Goal: Task Accomplishment & Management: Complete application form

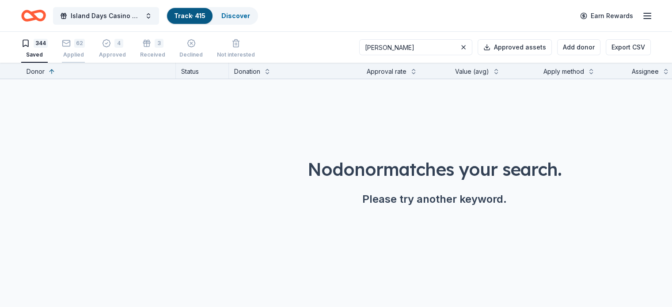
click at [85, 50] on div "62 Applied" at bounding box center [73, 48] width 23 height 19
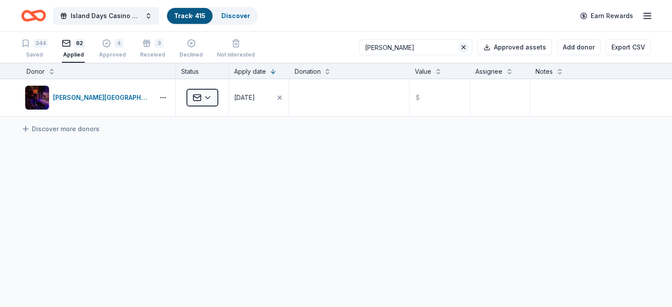
click at [458, 46] on button at bounding box center [463, 47] width 11 height 11
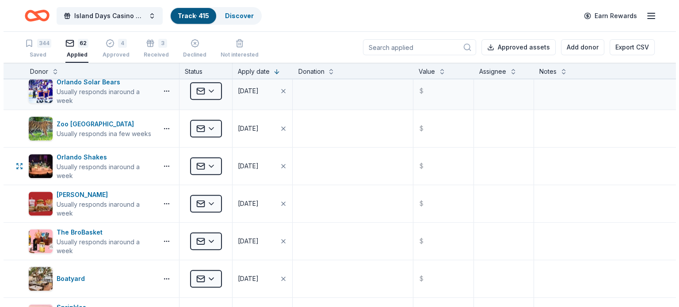
scroll to position [840, 0]
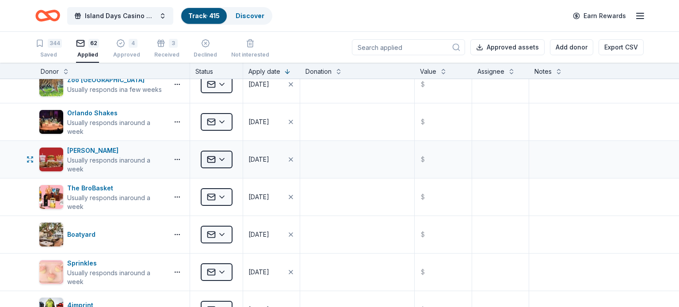
click at [223, 156] on html "Island Days Casino Night Track · 415 Discover Earn Rewards 344 Saved 62 Applied…" at bounding box center [339, 153] width 679 height 307
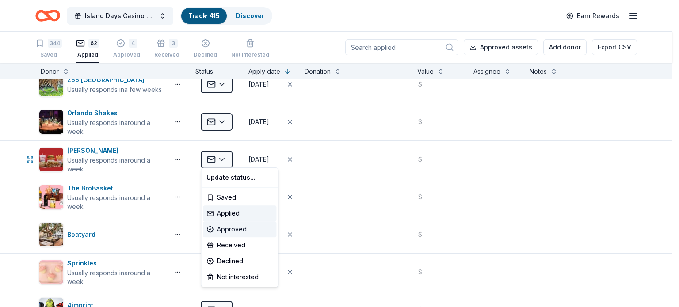
click at [235, 230] on div "Approved" at bounding box center [239, 229] width 73 height 16
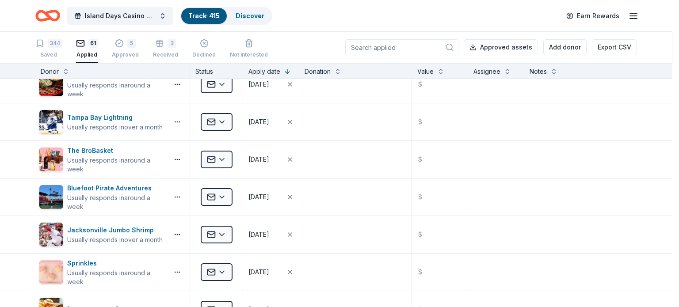
scroll to position [278, 0]
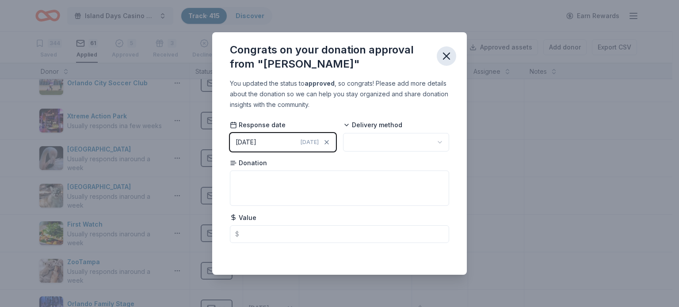
click at [448, 56] on icon "button" at bounding box center [446, 56] width 12 height 12
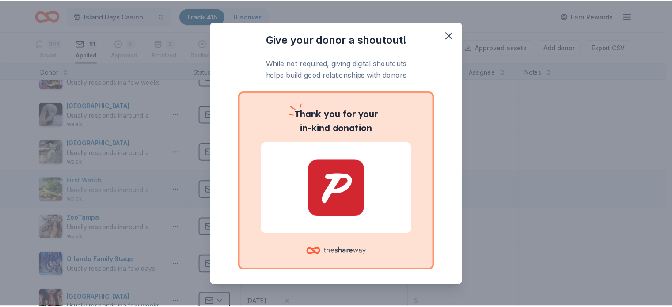
scroll to position [322, 0]
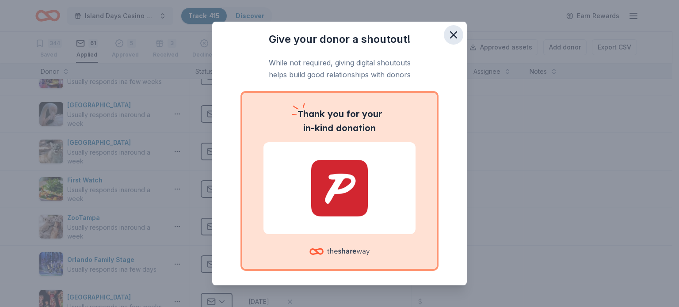
click at [450, 35] on icon "button" at bounding box center [453, 35] width 6 height 6
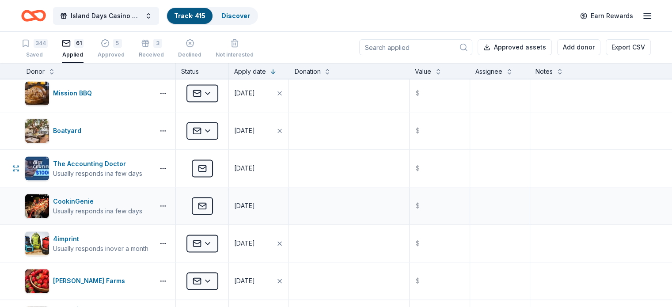
scroll to position [1294, 0]
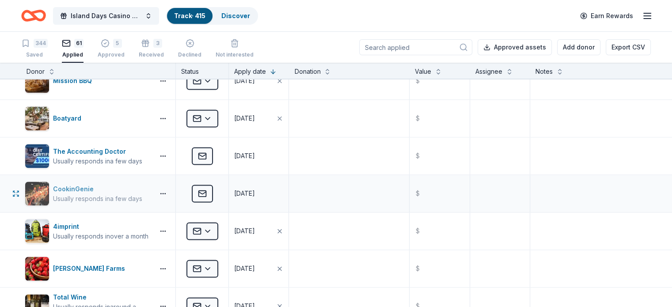
click at [97, 195] on div "Usually responds in a few days" at bounding box center [97, 198] width 89 height 9
click at [106, 188] on div "CookinGenie" at bounding box center [97, 189] width 89 height 11
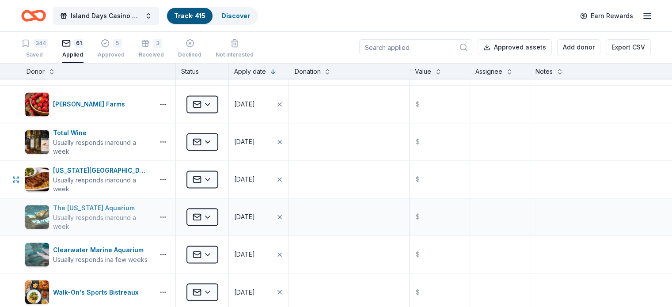
scroll to position [1471, 0]
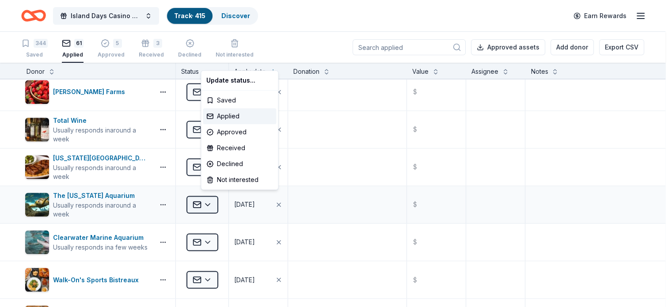
click at [222, 201] on html "Island Days Casino Night Track · 415 Discover Earn Rewards 344 Saved 61 Applied…" at bounding box center [336, 153] width 672 height 307
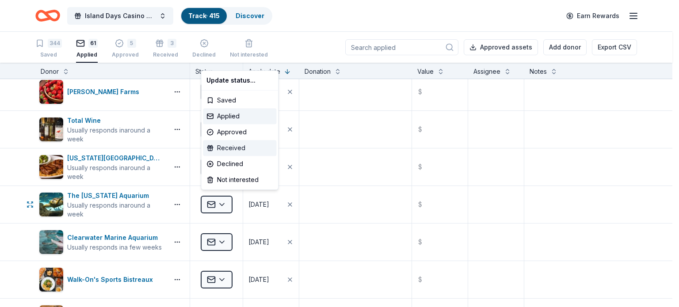
click at [237, 147] on div "Received" at bounding box center [239, 148] width 73 height 16
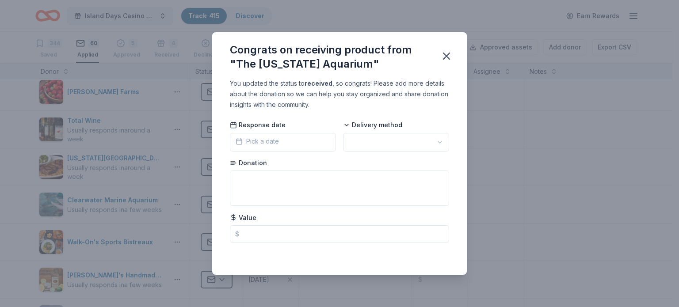
click at [277, 140] on span "Pick a date" at bounding box center [257, 141] width 43 height 11
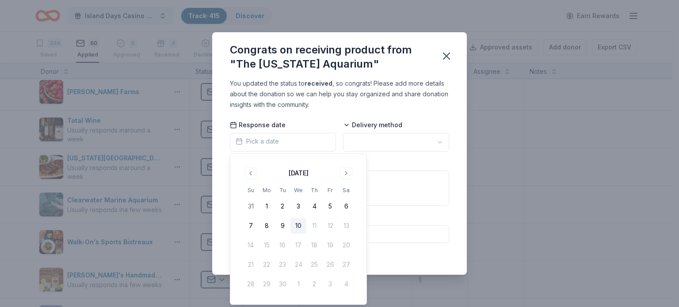
click at [299, 226] on button "10" at bounding box center [298, 226] width 16 height 16
click at [387, 143] on html "Island Days Casino Night Track · 415 Discover Earn Rewards 344 Saved 60 Applied…" at bounding box center [339, 153] width 679 height 307
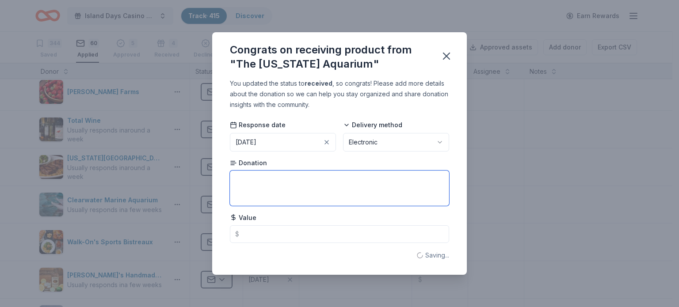
click at [261, 187] on textarea at bounding box center [339, 188] width 219 height 35
type textarea "4 tickets"
type input "160.00"
click at [446, 56] on icon "button" at bounding box center [446, 56] width 6 height 6
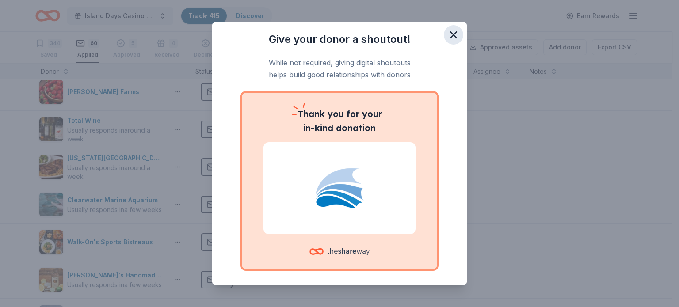
click at [447, 30] on icon "button" at bounding box center [453, 35] width 12 height 12
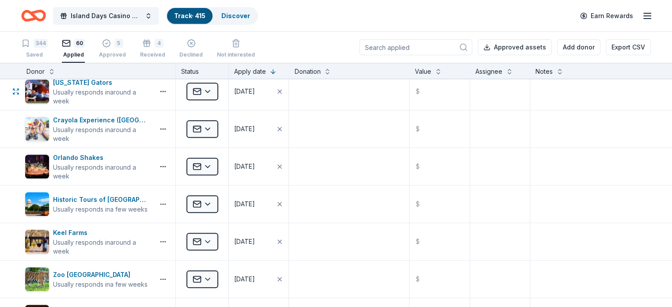
scroll to position [587, 0]
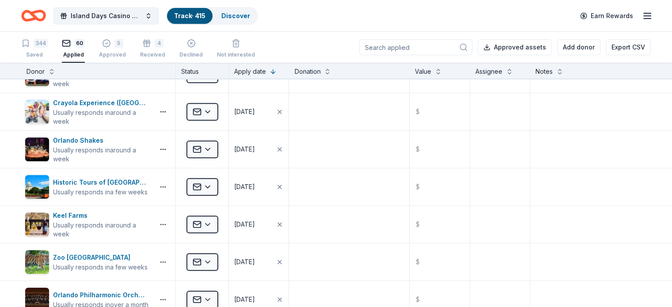
click at [410, 47] on input at bounding box center [415, 47] width 113 height 16
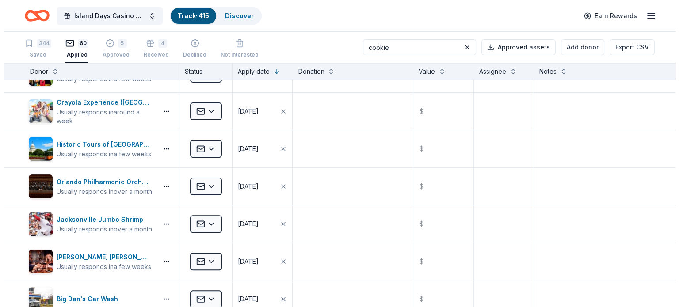
scroll to position [0, 0]
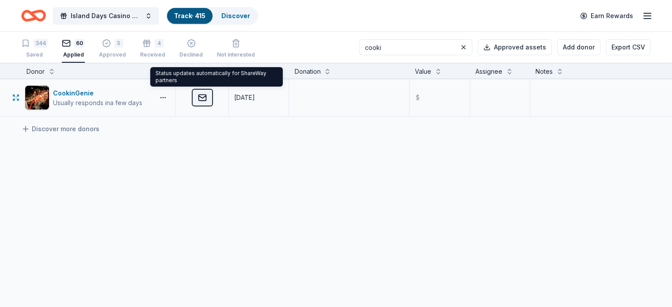
type input "cooki"
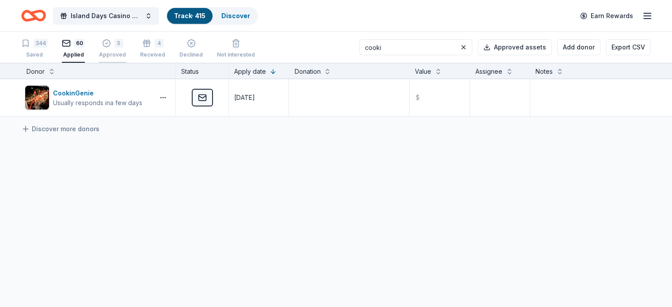
click at [125, 49] on div "5 Approved" at bounding box center [112, 43] width 27 height 19
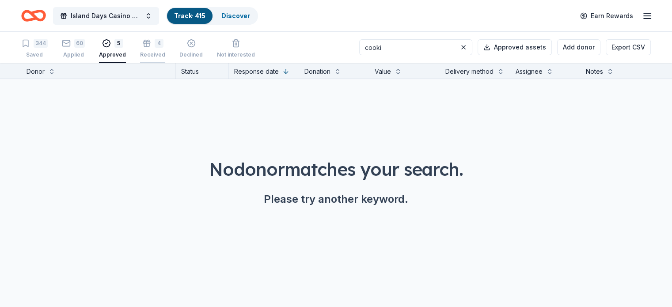
click at [151, 43] on icon "button" at bounding box center [146, 38] width 9 height 9
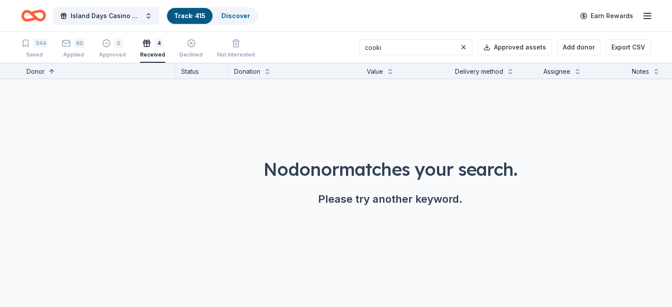
click at [85, 42] on div "60" at bounding box center [79, 43] width 11 height 9
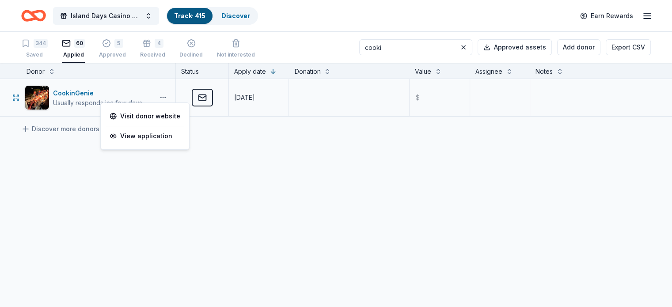
click at [172, 99] on button "button" at bounding box center [163, 97] width 18 height 7
click at [410, 133] on div "Discover more donors" at bounding box center [336, 129] width 672 height 25
click at [320, 94] on textarea at bounding box center [349, 97] width 118 height 35
click at [121, 48] on div "5 Approved" at bounding box center [112, 43] width 27 height 19
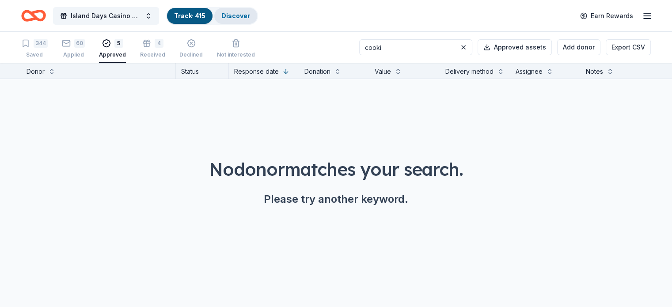
click at [250, 18] on link "Discover" at bounding box center [235, 16] width 29 height 8
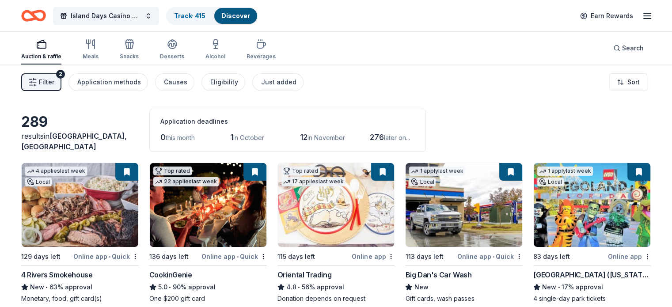
click at [54, 77] on span "Filter" at bounding box center [46, 82] width 15 height 11
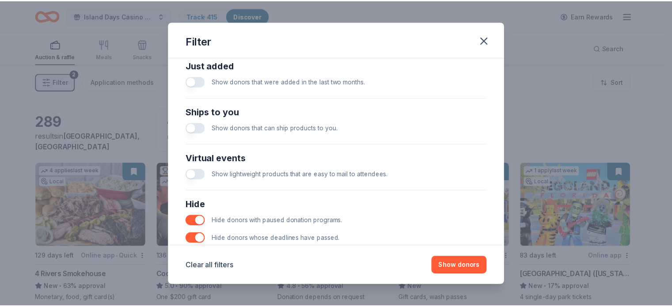
scroll to position [392, 0]
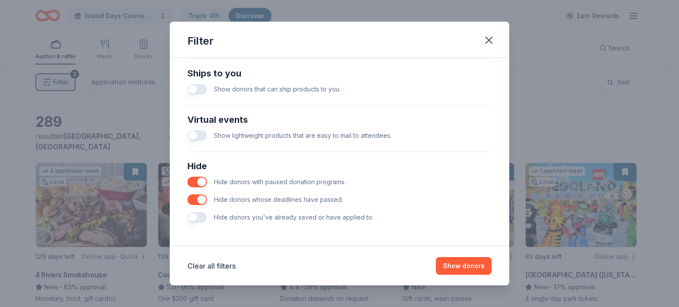
click at [194, 218] on button "button" at bounding box center [196, 217] width 19 height 11
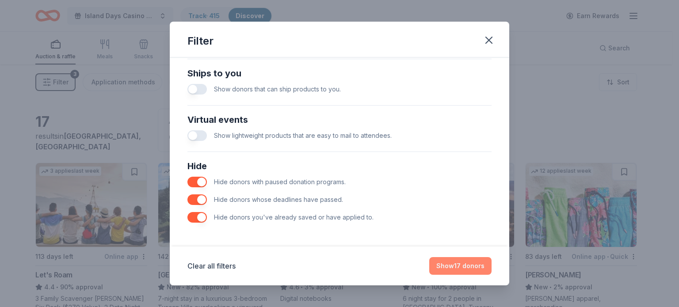
click at [461, 267] on button "Show 17 donors" at bounding box center [460, 266] width 62 height 18
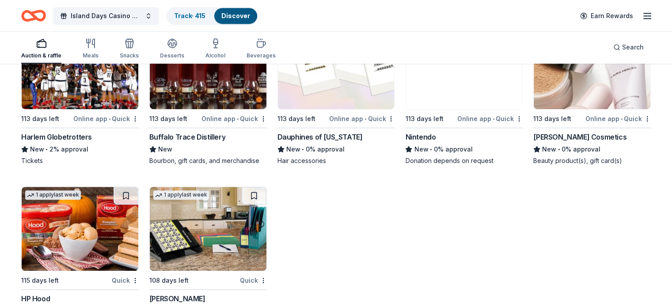
scroll to position [427, 0]
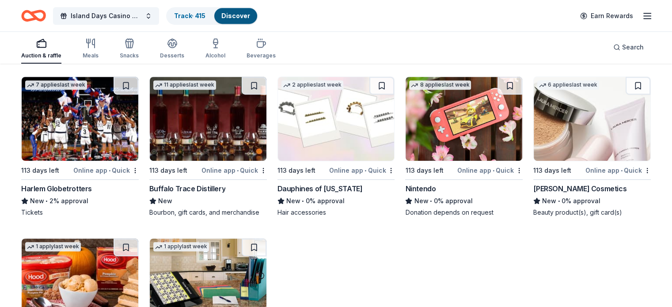
click at [99, 145] on img at bounding box center [80, 119] width 117 height 84
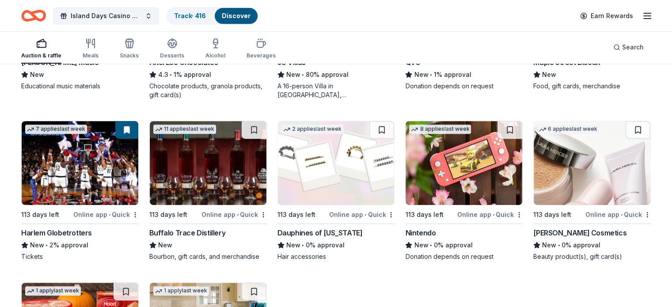
click at [463, 179] on img at bounding box center [464, 163] width 117 height 84
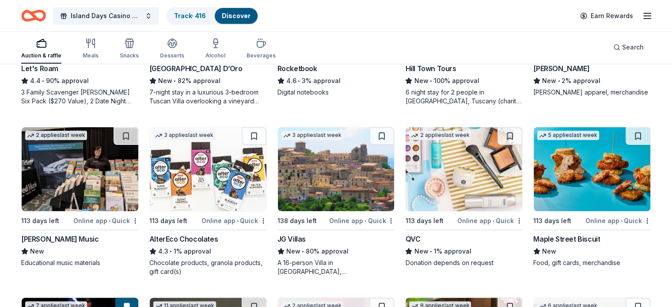
scroll to position [118, 0]
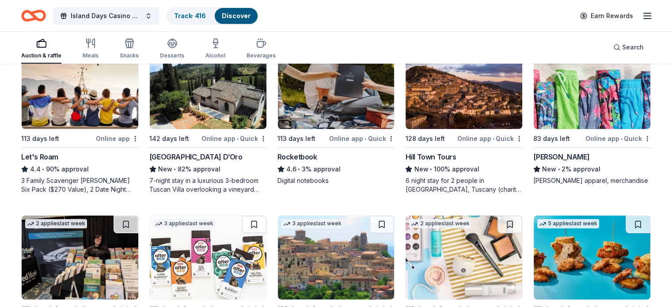
click at [453, 114] on img at bounding box center [464, 87] width 117 height 84
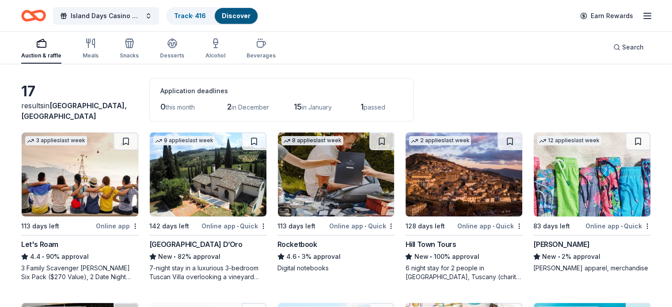
scroll to position [0, 0]
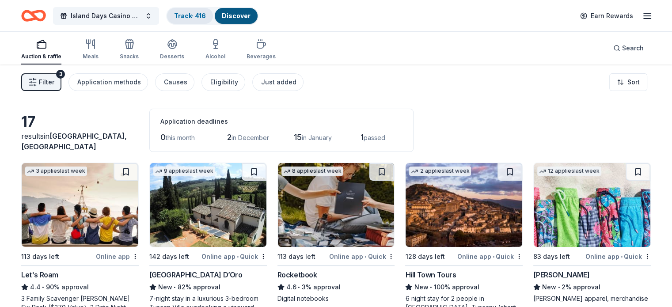
click at [206, 13] on link "Track · 416" at bounding box center [190, 16] width 32 height 8
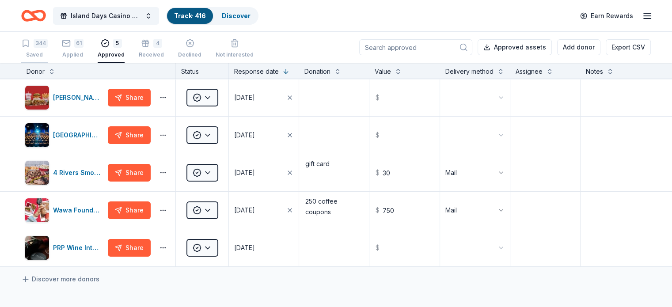
click at [48, 47] on div "344" at bounding box center [41, 43] width 14 height 9
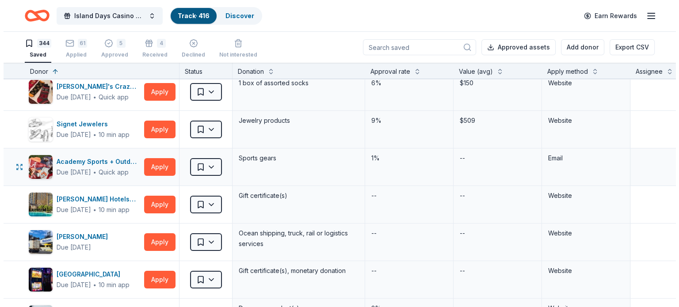
scroll to position [133, 0]
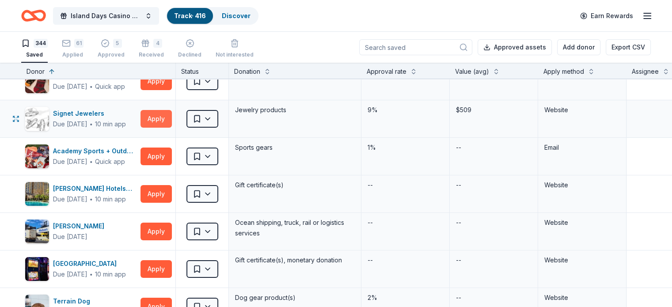
click at [172, 118] on button "Apply" at bounding box center [156, 119] width 31 height 18
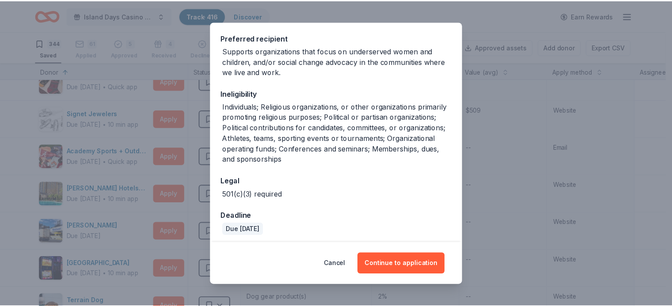
scroll to position [134, 0]
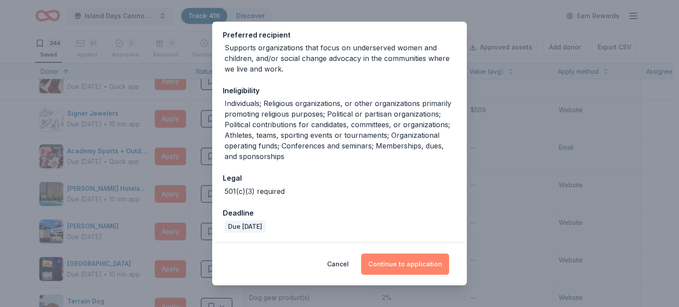
click at [411, 263] on button "Continue to application" at bounding box center [405, 264] width 88 height 21
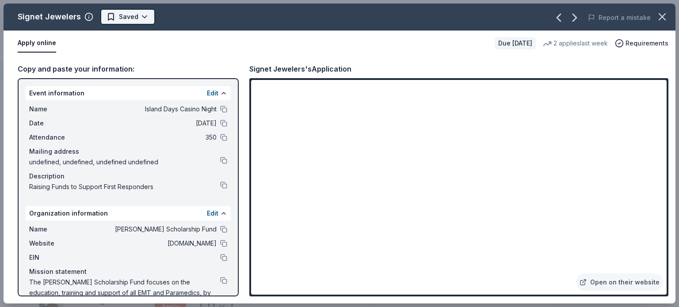
click at [142, 17] on html "Island Days Casino Night Track · 416 Discover Earn Rewards 344 Saved 61 Applied…" at bounding box center [339, 153] width 679 height 307
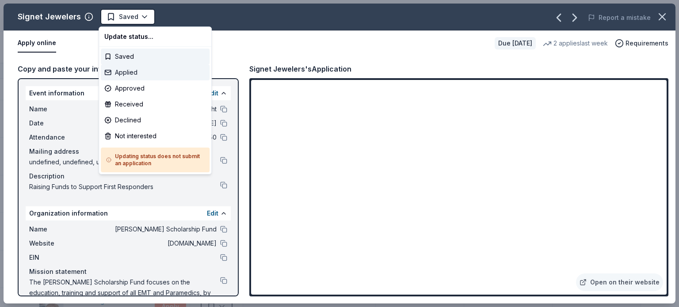
click at [133, 75] on div "Applied" at bounding box center [155, 73] width 109 height 16
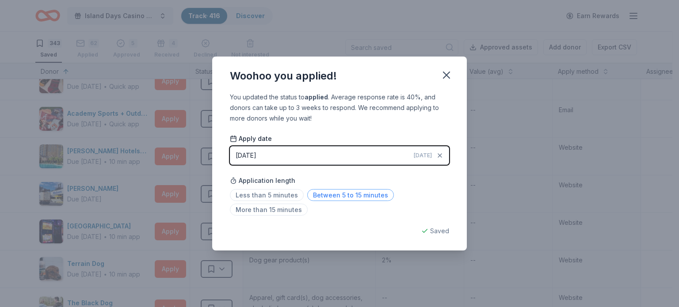
click at [330, 196] on span "Between 5 to 15 minutes" at bounding box center [350, 195] width 87 height 12
click at [452, 74] on icon "button" at bounding box center [446, 75] width 12 height 12
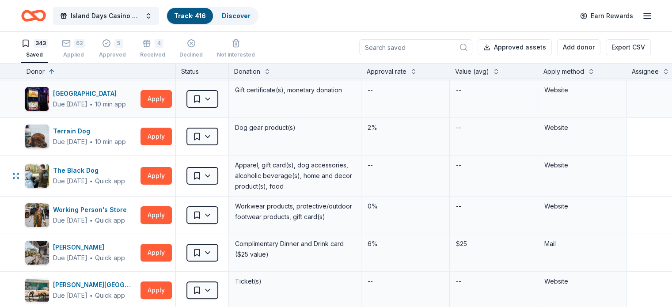
scroll to position [442, 0]
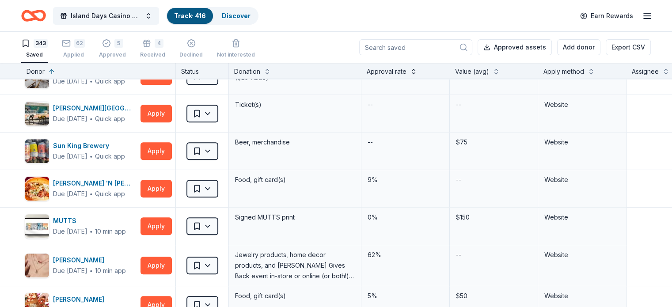
click at [417, 71] on button at bounding box center [413, 70] width 7 height 9
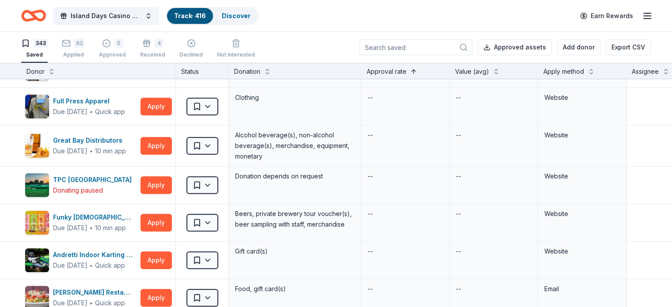
click at [417, 70] on button at bounding box center [413, 70] width 7 height 9
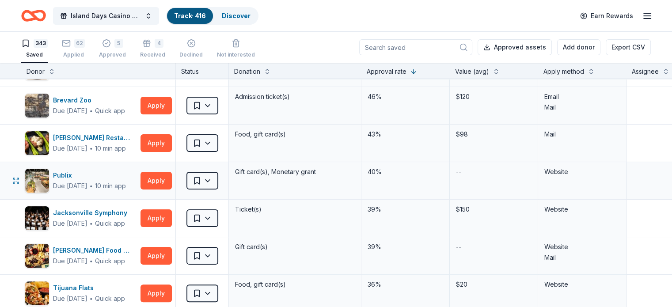
scroll to position [0, 0]
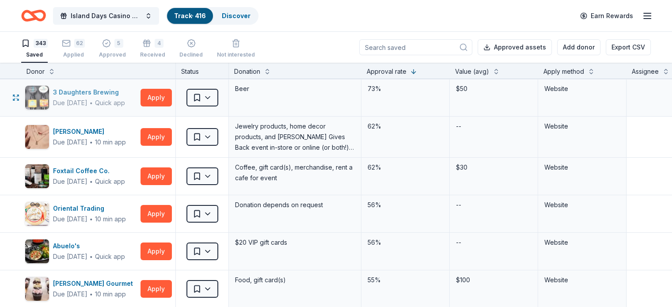
click at [88, 98] on div "Due [DATE]" at bounding box center [70, 103] width 34 height 11
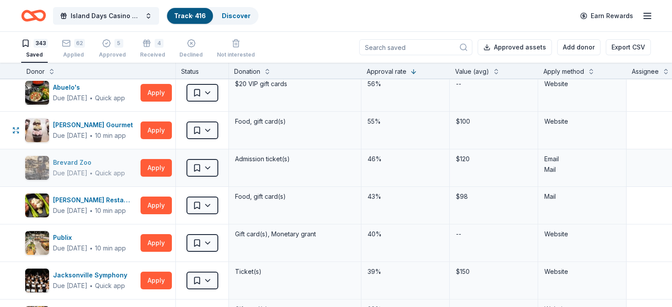
scroll to position [177, 0]
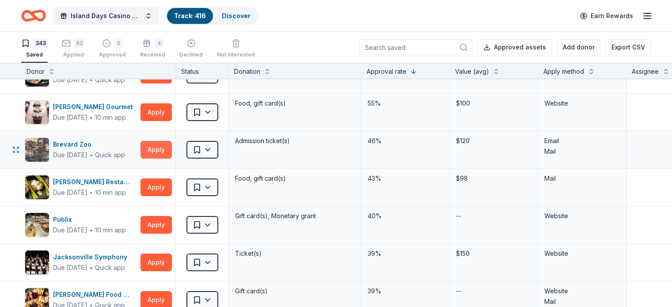
click at [169, 148] on button "Apply" at bounding box center [156, 150] width 31 height 18
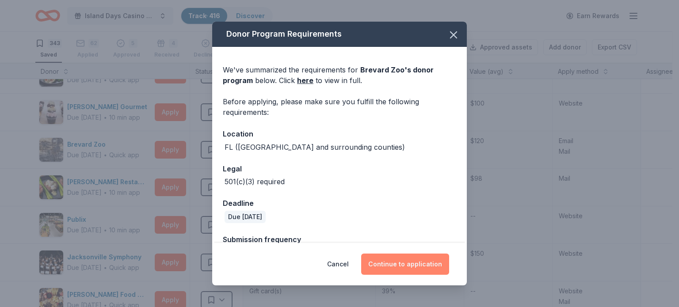
click at [424, 266] on button "Continue to application" at bounding box center [405, 264] width 88 height 21
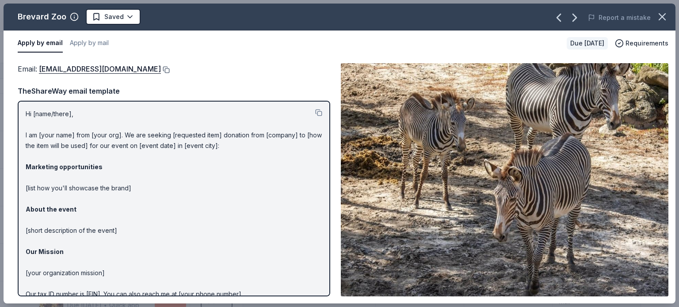
click at [167, 69] on button at bounding box center [165, 69] width 9 height 7
click at [131, 14] on html "Island Days Casino Night Track · 416 Discover Earn Rewards 343 Saved 62 Applied…" at bounding box center [339, 153] width 679 height 307
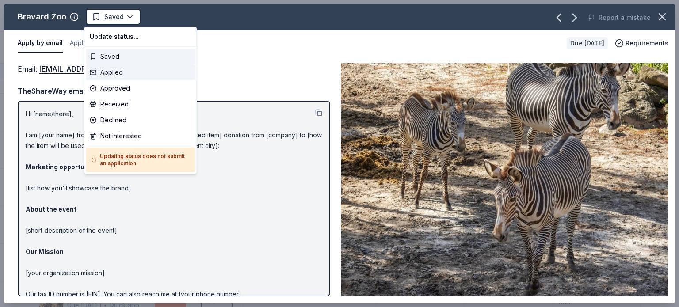
click at [111, 70] on div "Applied" at bounding box center [140, 73] width 109 height 16
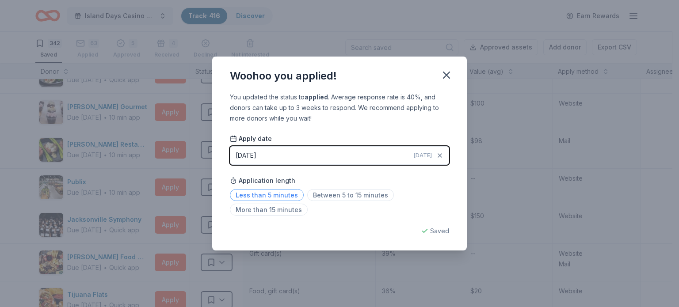
click at [284, 196] on span "Less than 5 minutes" at bounding box center [267, 195] width 74 height 12
click at [449, 70] on icon "button" at bounding box center [446, 75] width 12 height 12
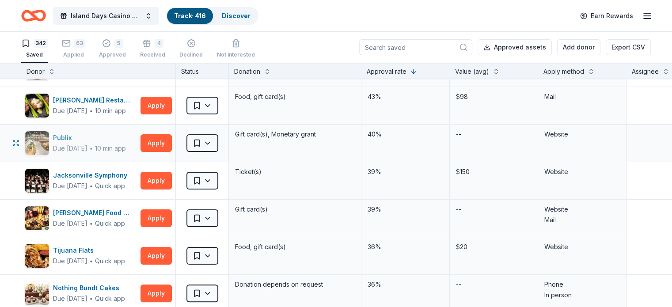
scroll to position [265, 0]
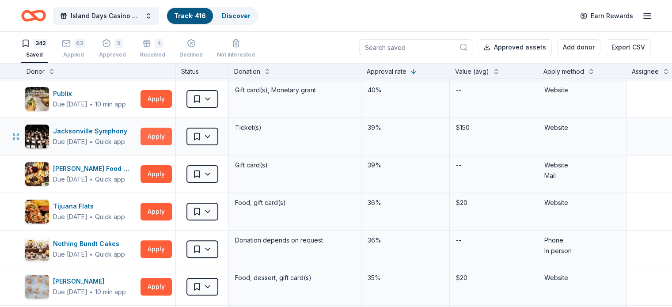
click at [172, 136] on button "Apply" at bounding box center [156, 137] width 31 height 18
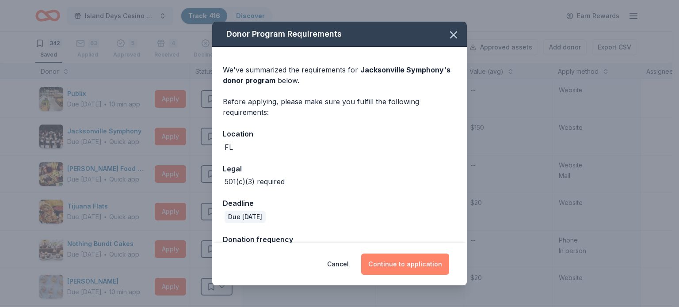
click at [427, 264] on button "Continue to application" at bounding box center [405, 264] width 88 height 21
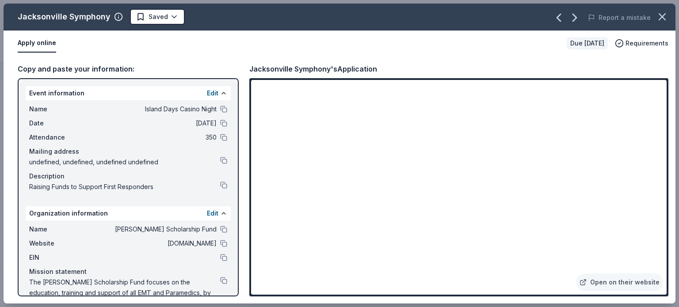
click at [0, 0] on div at bounding box center [0, 0] width 0 height 0
click at [171, 13] on html "Island Days Casino Night Track · 416 Discover Earn Rewards 342 Saved 63 Applied…" at bounding box center [339, 153] width 679 height 307
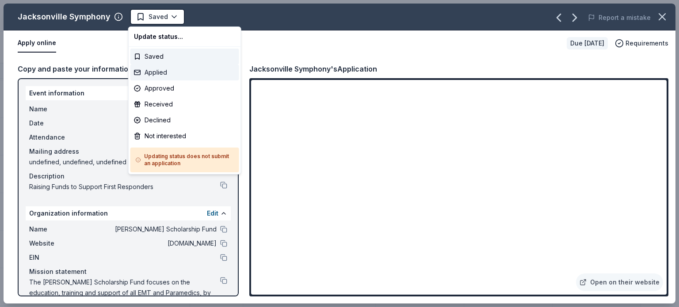
click at [157, 70] on div "Applied" at bounding box center [184, 73] width 109 height 16
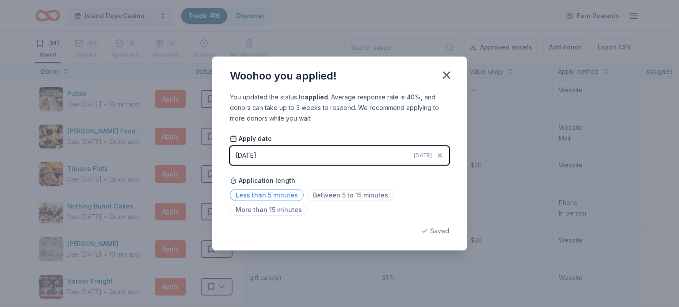
click at [269, 192] on span "Less than 5 minutes" at bounding box center [267, 195] width 74 height 12
click at [444, 74] on icon "button" at bounding box center [446, 75] width 12 height 12
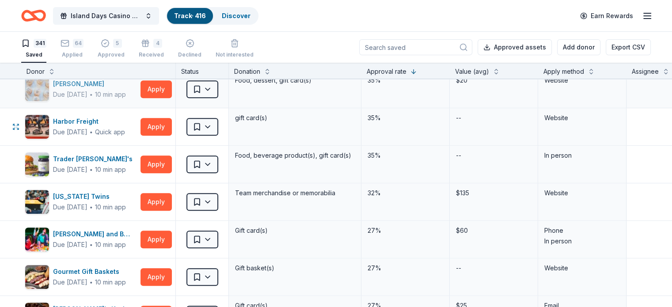
scroll to position [442, 0]
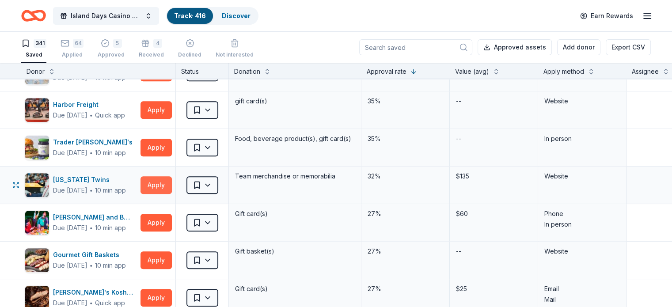
click at [164, 182] on button "Apply" at bounding box center [156, 185] width 31 height 18
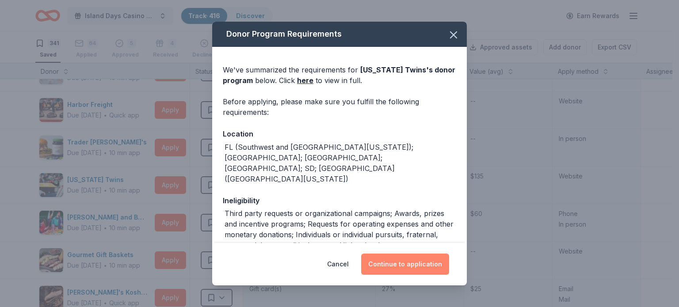
click at [396, 266] on button "Continue to application" at bounding box center [405, 264] width 88 height 21
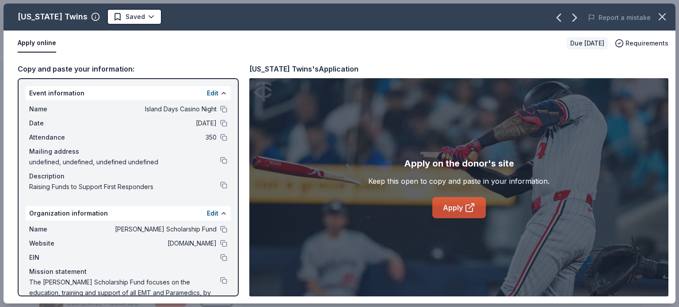
click at [453, 205] on link "Apply" at bounding box center [458, 207] width 53 height 21
click at [151, 20] on html "Island Days Casino Night Track · 416 Discover Earn Rewards 341 Saved 64 Applied…" at bounding box center [339, 153] width 679 height 307
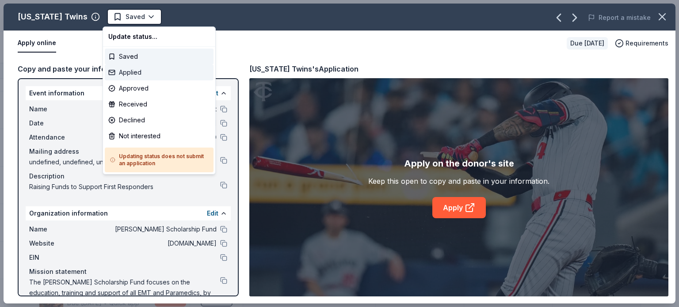
click at [136, 72] on div "Applied" at bounding box center [159, 73] width 109 height 16
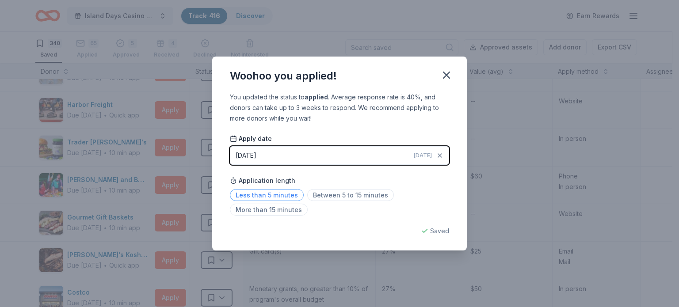
click at [269, 197] on span "Less than 5 minutes" at bounding box center [267, 195] width 74 height 12
click at [446, 76] on icon "button" at bounding box center [446, 75] width 12 height 12
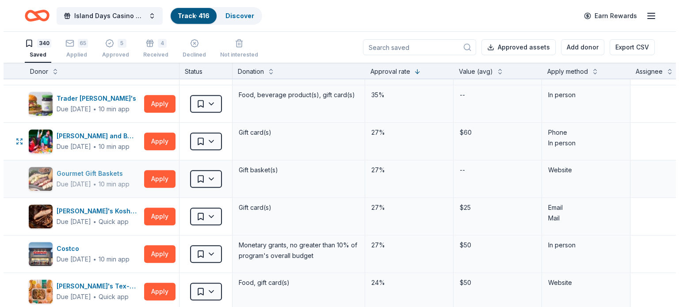
scroll to position [486, 0]
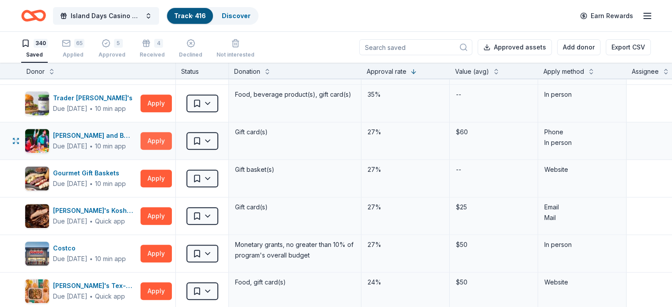
click at [167, 139] on button "Apply" at bounding box center [156, 141] width 31 height 18
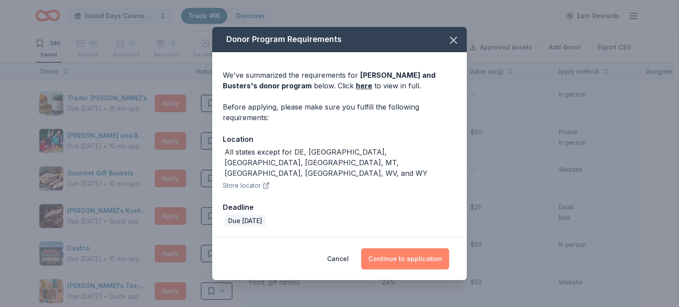
click at [407, 248] on button "Continue to application" at bounding box center [405, 258] width 88 height 21
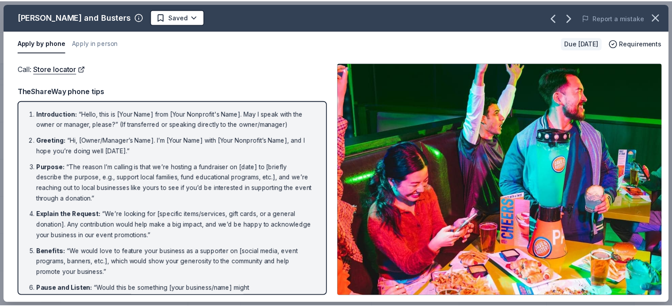
scroll to position [114, 0]
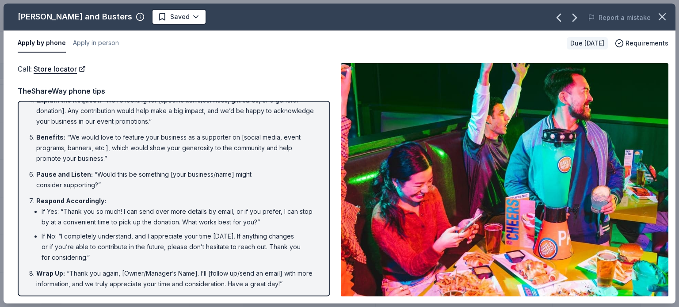
click at [659, 15] on icon "button" at bounding box center [662, 17] width 12 height 12
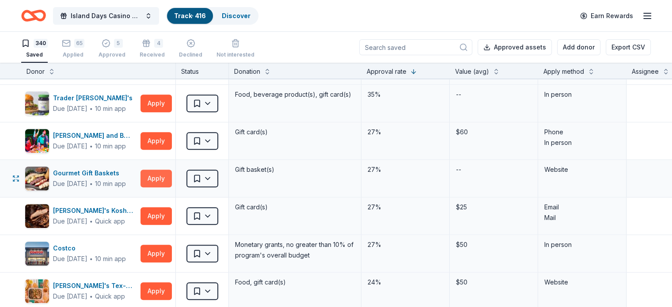
click at [172, 175] on button "Apply" at bounding box center [156, 179] width 31 height 18
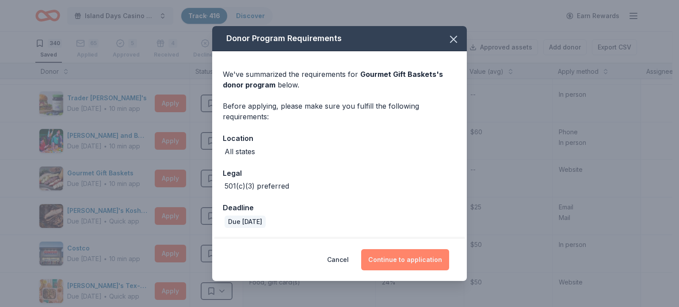
click at [404, 255] on button "Continue to application" at bounding box center [405, 259] width 88 height 21
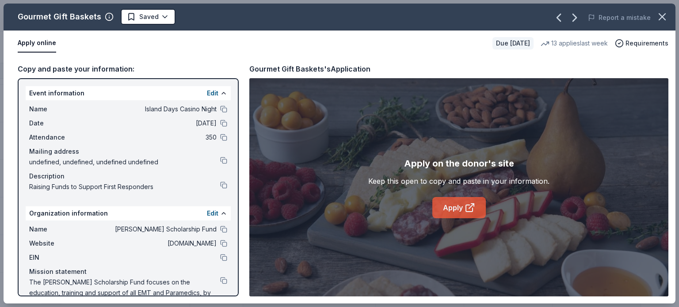
click at [458, 206] on link "Apply" at bounding box center [458, 207] width 53 height 21
click at [163, 15] on html "Island Days Casino Night Track · 416 Discover Earn Rewards 340 Saved 65 Applied…" at bounding box center [339, 153] width 679 height 307
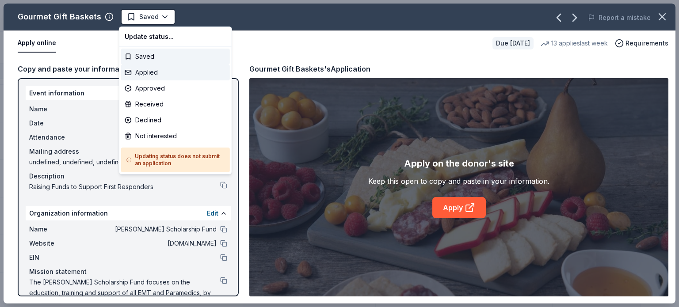
click at [152, 74] on div "Applied" at bounding box center [175, 73] width 109 height 16
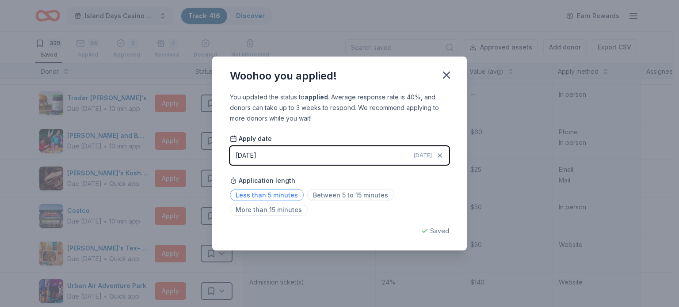
click at [289, 194] on span "Less than 5 minutes" at bounding box center [267, 195] width 74 height 12
click at [444, 80] on icon "button" at bounding box center [446, 75] width 12 height 12
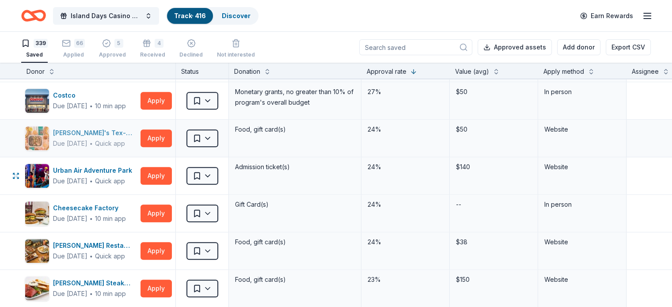
scroll to position [619, 0]
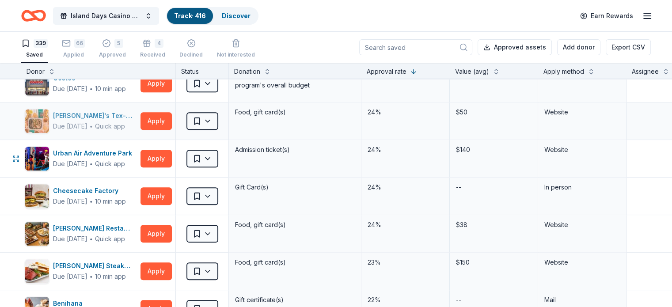
click at [88, 164] on div "Due [DATE]" at bounding box center [70, 164] width 34 height 11
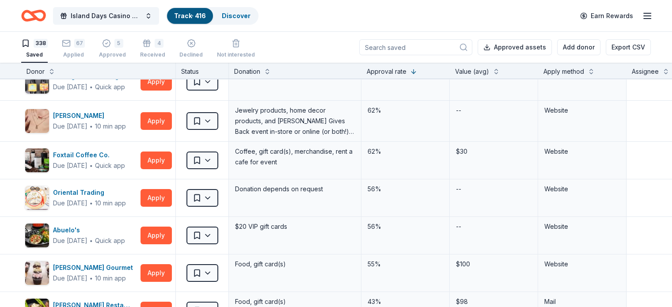
scroll to position [0, 0]
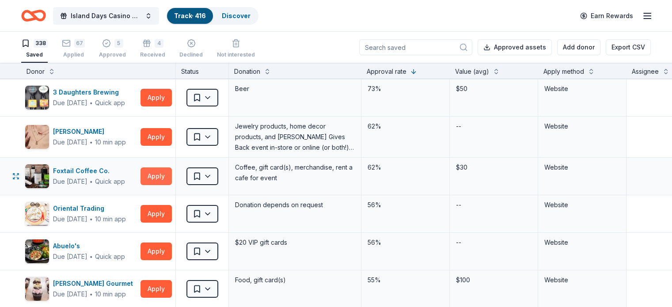
click at [172, 175] on button "Apply" at bounding box center [156, 177] width 31 height 18
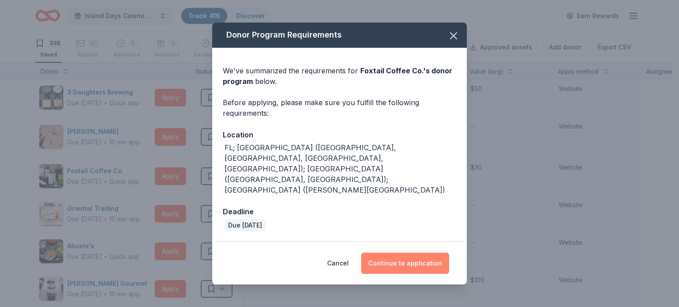
click at [394, 253] on button "Continue to application" at bounding box center [405, 263] width 88 height 21
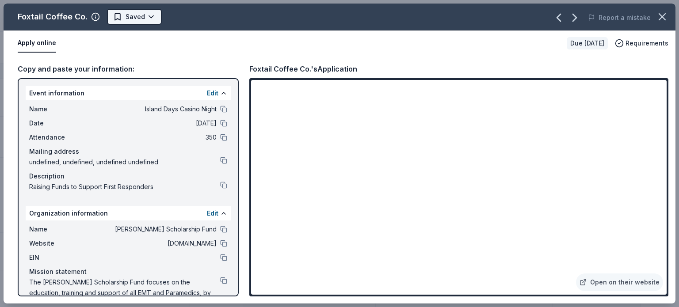
click at [147, 15] on html "Island Days Casino Night Track · 416 Discover Earn Rewards 338 Saved 67 Applied…" at bounding box center [339, 153] width 679 height 307
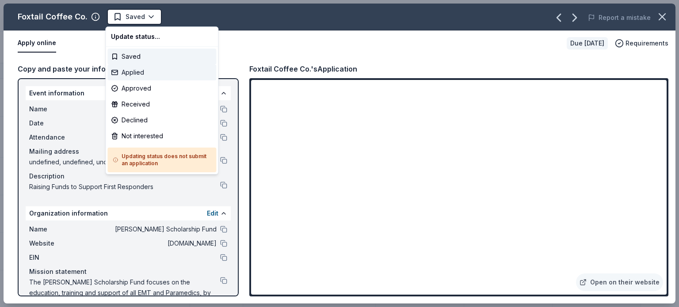
click at [129, 69] on div "Applied" at bounding box center [161, 73] width 109 height 16
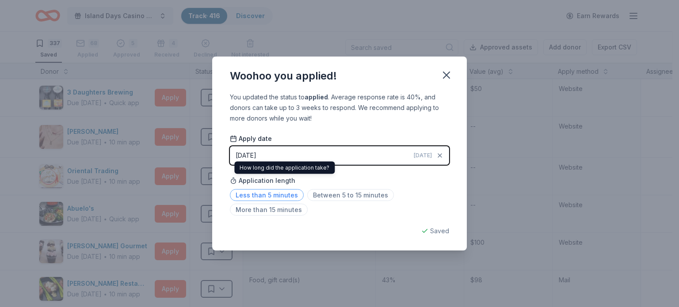
click at [266, 194] on span "Less than 5 minutes" at bounding box center [267, 195] width 74 height 12
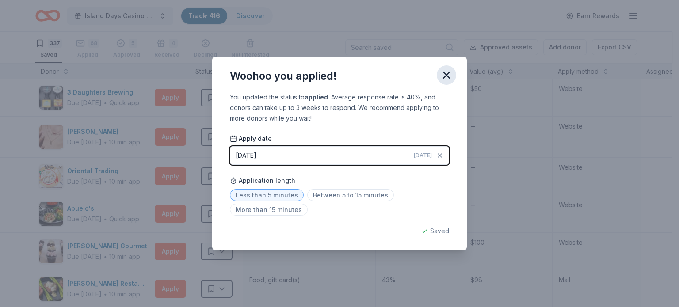
click at [445, 72] on icon "button" at bounding box center [446, 75] width 12 height 12
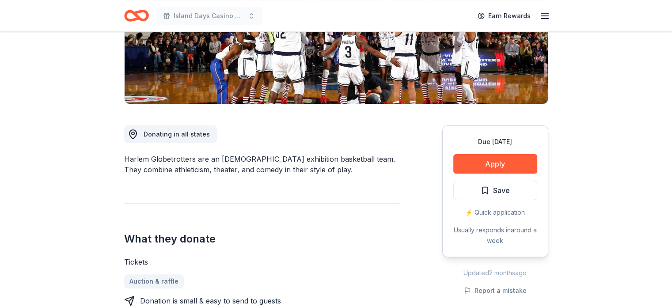
scroll to position [177, 0]
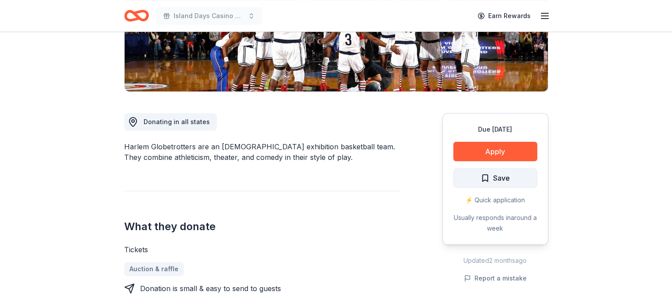
click at [487, 178] on span "Save" at bounding box center [495, 177] width 29 height 11
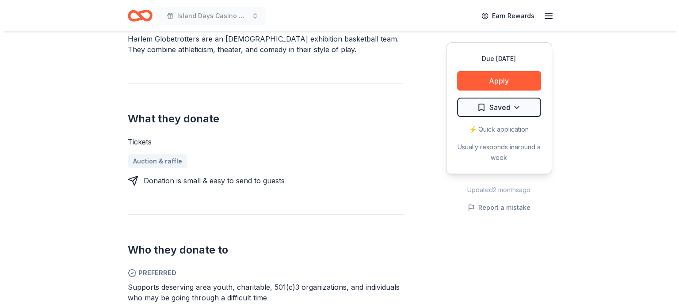
scroll to position [309, 0]
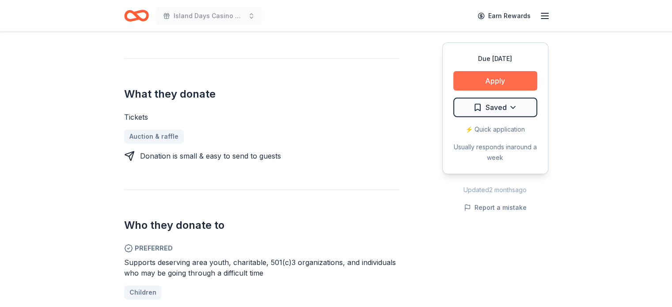
click at [497, 79] on button "Apply" at bounding box center [495, 80] width 84 height 19
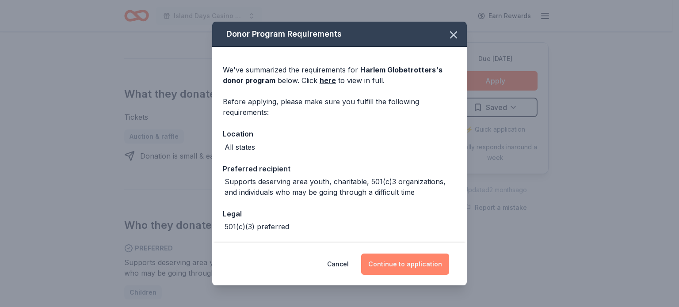
click at [411, 262] on button "Continue to application" at bounding box center [405, 264] width 88 height 21
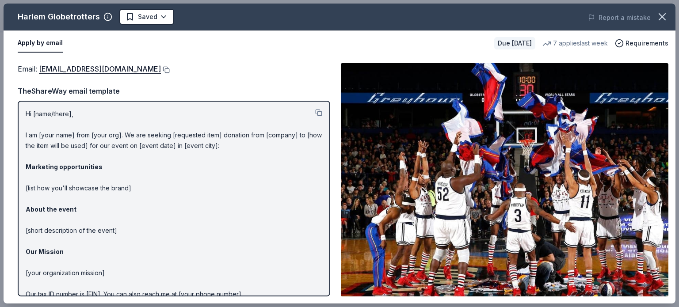
click at [161, 70] on button at bounding box center [165, 69] width 9 height 7
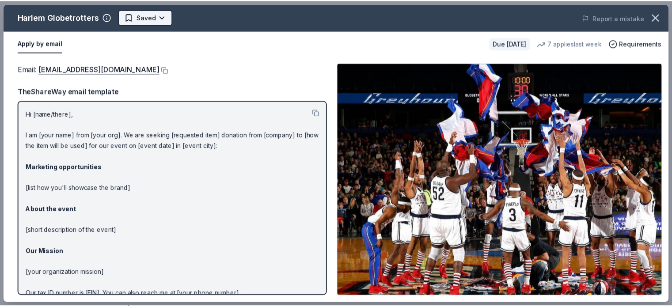
scroll to position [0, 0]
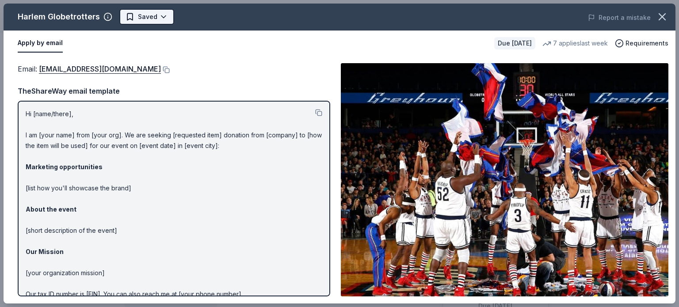
click at [161, 19] on body "Island Days Casino Night Earn Rewards Due in 113 days Share Harlem Globetrotter…" at bounding box center [336, 153] width 672 height 307
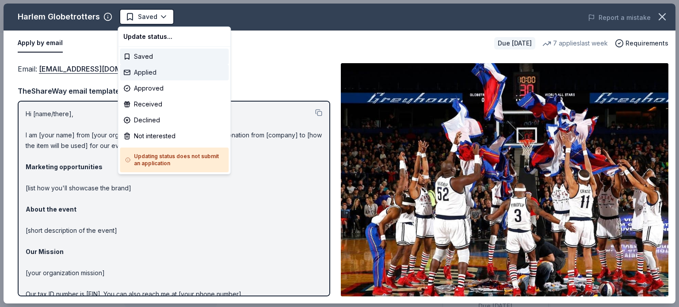
click at [151, 72] on div "Applied" at bounding box center [174, 73] width 109 height 16
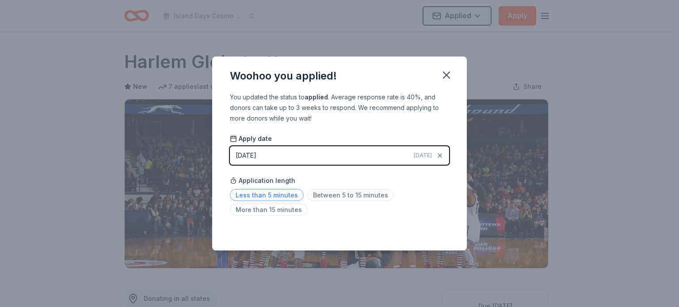
click at [277, 194] on span "Less than 5 minutes" at bounding box center [267, 195] width 74 height 12
click at [443, 75] on icon "button" at bounding box center [446, 75] width 12 height 12
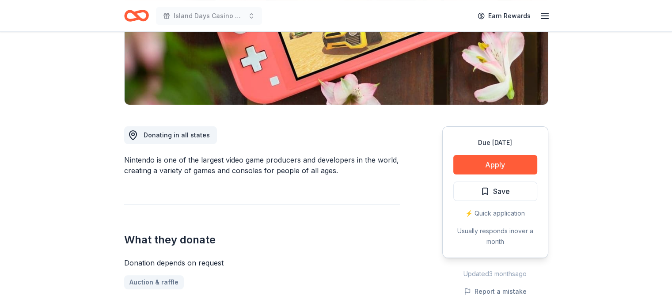
scroll to position [133, 0]
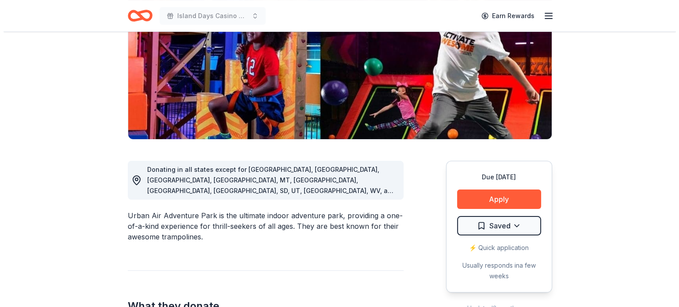
scroll to position [133, 0]
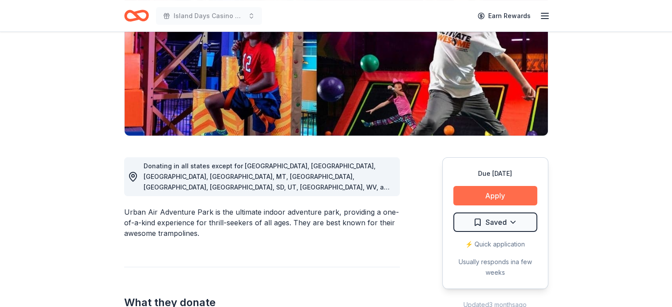
click at [506, 193] on button "Apply" at bounding box center [495, 195] width 84 height 19
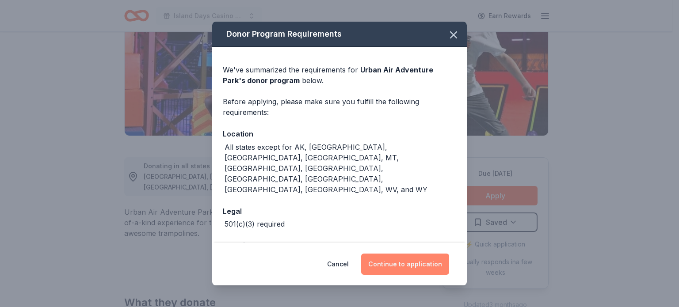
click at [408, 263] on button "Continue to application" at bounding box center [405, 264] width 88 height 21
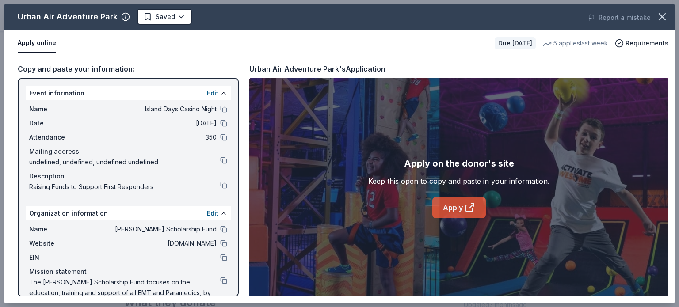
click at [461, 203] on link "Apply" at bounding box center [458, 207] width 53 height 21
click at [179, 14] on body "Island Days Casino Night Earn Rewards Due [DATE] Share Urban [GEOGRAPHIC_DATA] …" at bounding box center [336, 20] width 672 height 307
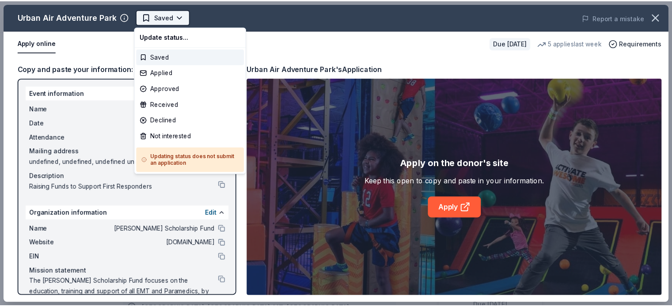
scroll to position [0, 0]
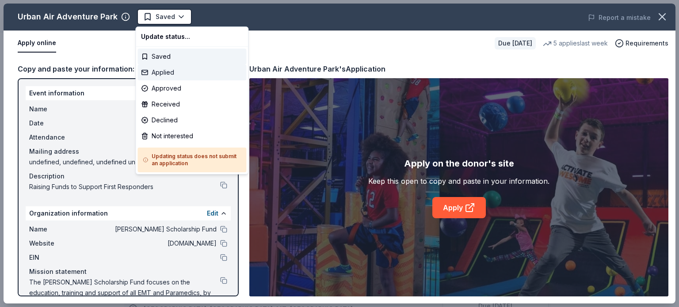
click at [157, 71] on div "Applied" at bounding box center [191, 73] width 109 height 16
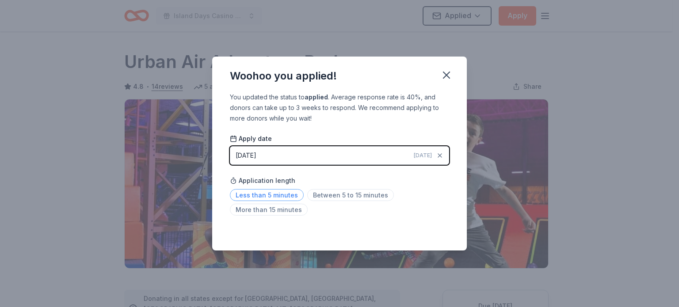
click at [282, 193] on span "Less than 5 minutes" at bounding box center [267, 195] width 74 height 12
click at [449, 76] on icon "button" at bounding box center [446, 75] width 12 height 12
